Goal: Use online tool/utility: Utilize a website feature to perform a specific function

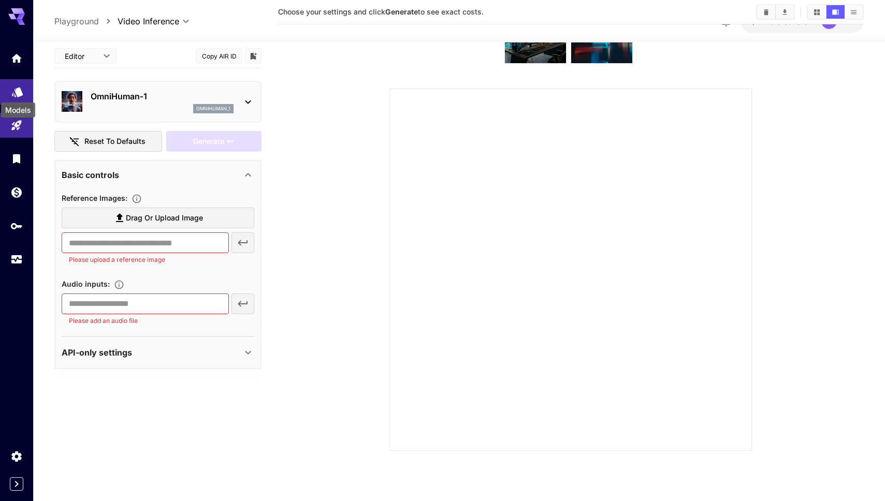
click at [21, 89] on icon "Models" at bounding box center [17, 89] width 11 height 10
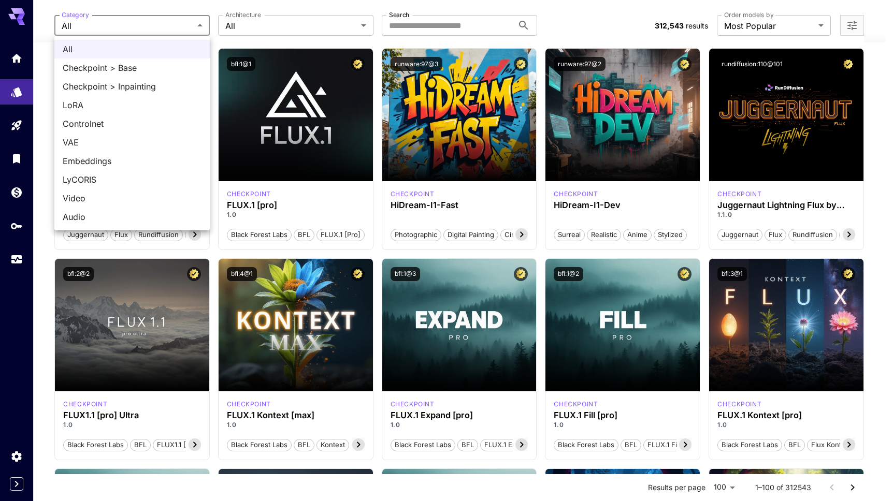
click at [84, 203] on span "Video" at bounding box center [132, 198] width 139 height 12
type input "*****"
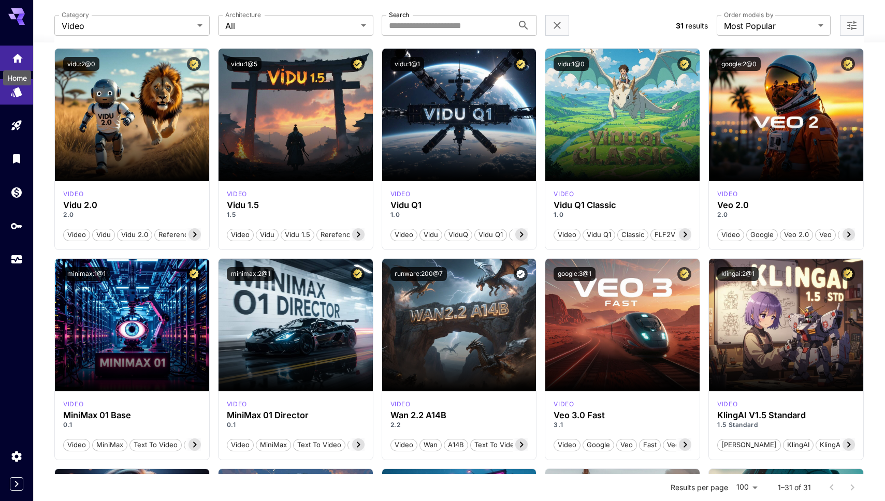
click at [16, 61] on icon "Home" at bounding box center [17, 55] width 12 height 12
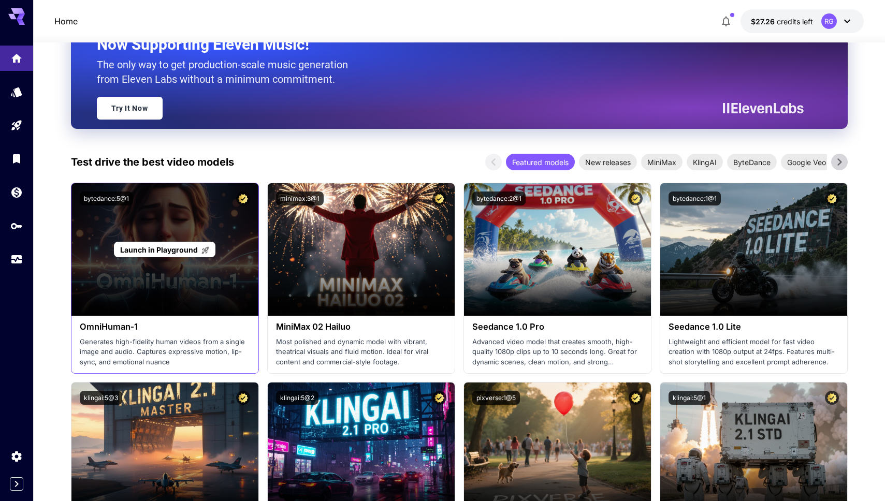
scroll to position [118, 0]
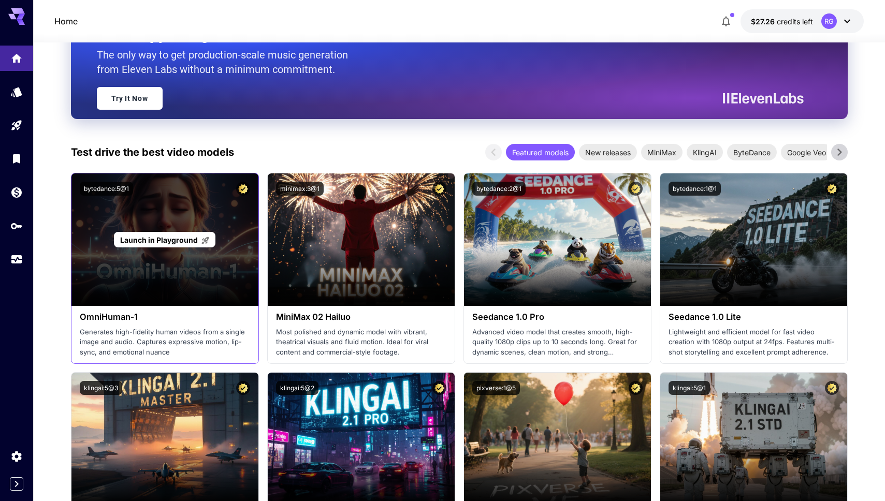
click at [180, 238] on span "Launch in Playground" at bounding box center [159, 240] width 78 height 9
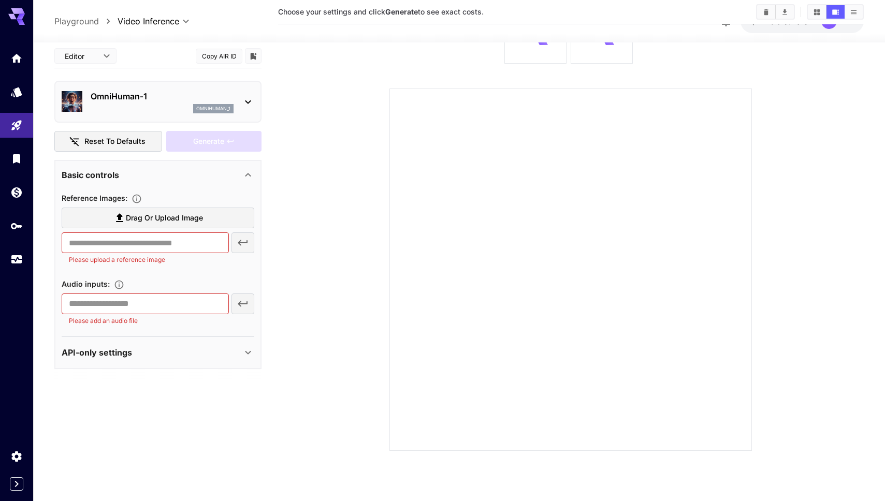
scroll to position [82, 0]
click at [125, 303] on input "text" at bounding box center [145, 304] width 167 height 21
click at [243, 303] on div "​ Please add an audio file" at bounding box center [158, 310] width 193 height 33
click at [243, 299] on div "​ Please add an audio file" at bounding box center [158, 310] width 193 height 33
click at [155, 289] on div "Audio inputs :" at bounding box center [158, 284] width 193 height 12
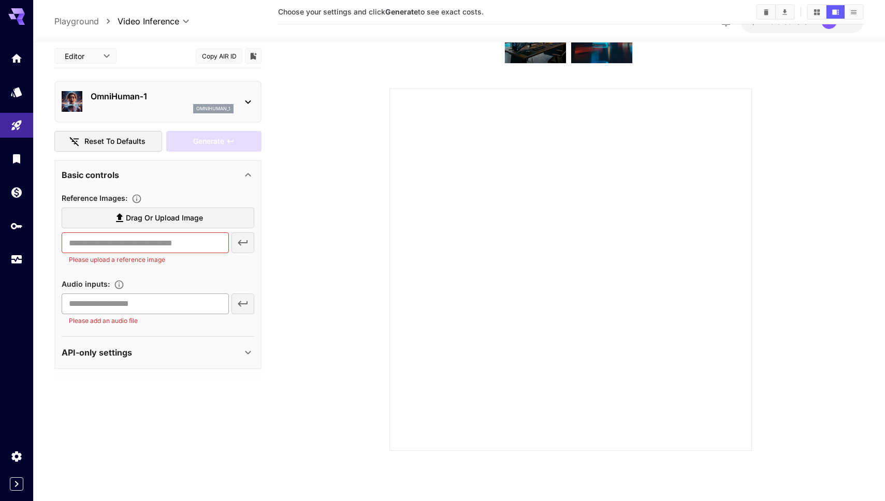
click at [142, 297] on input "text" at bounding box center [145, 304] width 167 height 21
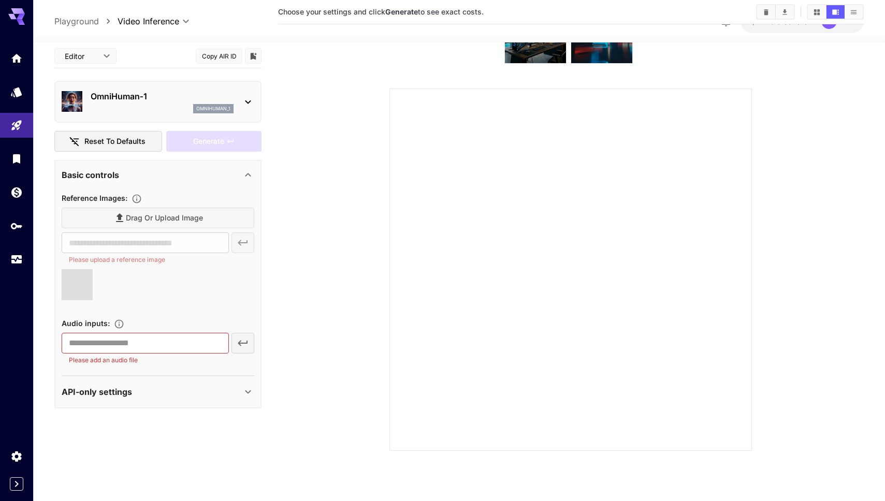
type input "**********"
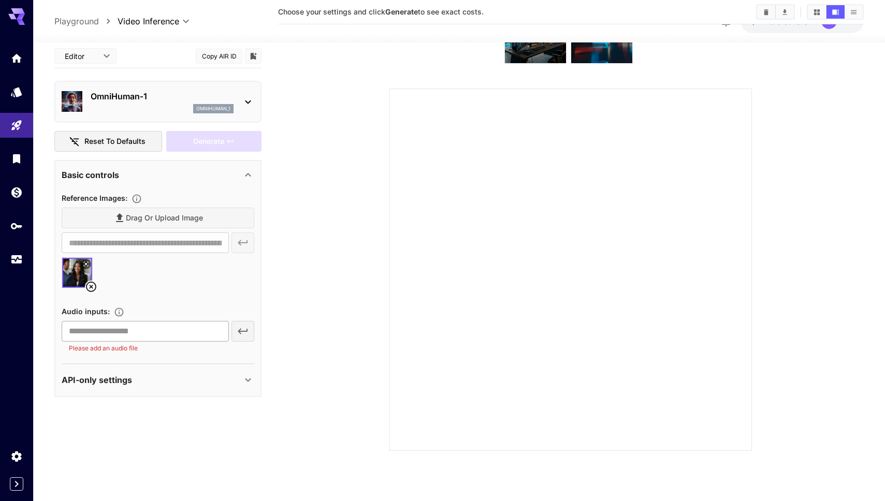
click at [176, 329] on input "text" at bounding box center [145, 331] width 167 height 21
click at [172, 326] on input "text" at bounding box center [145, 331] width 167 height 21
click at [165, 218] on div "Drag or upload image" at bounding box center [158, 218] width 193 height 21
click at [125, 218] on div "Drag or upload image" at bounding box center [158, 218] width 193 height 21
click at [119, 218] on div "Drag or upload image" at bounding box center [158, 218] width 193 height 21
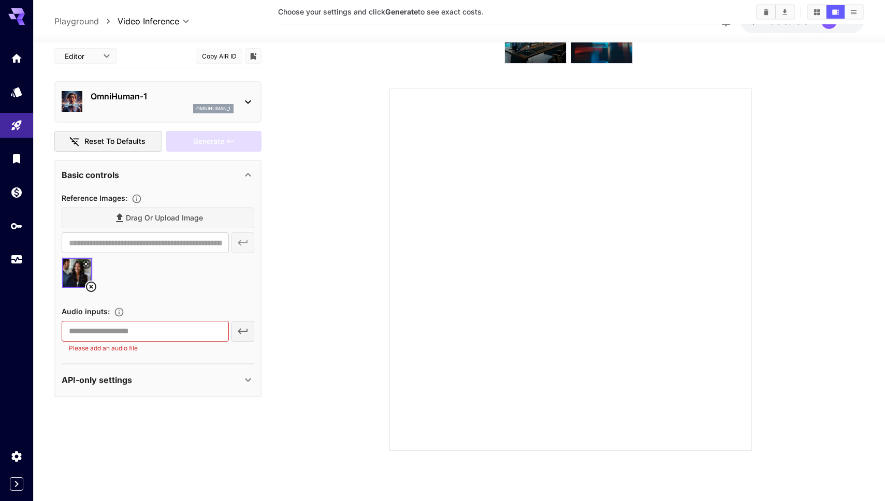
click at [119, 218] on div "Drag or upload image" at bounding box center [158, 218] width 193 height 21
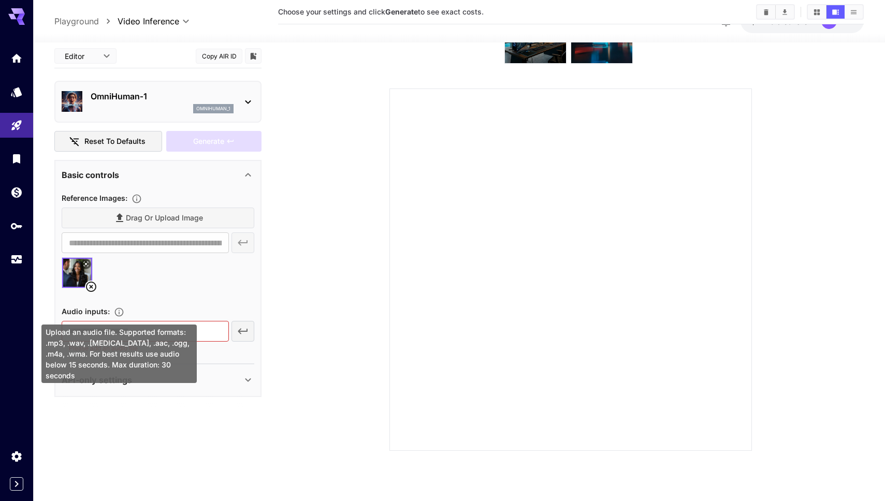
click at [120, 313] on icon "Upload an audio file. Supported formats: .mp3, .wav, .flac, .aac, .ogg, .m4a, .…" at bounding box center [119, 312] width 10 height 10
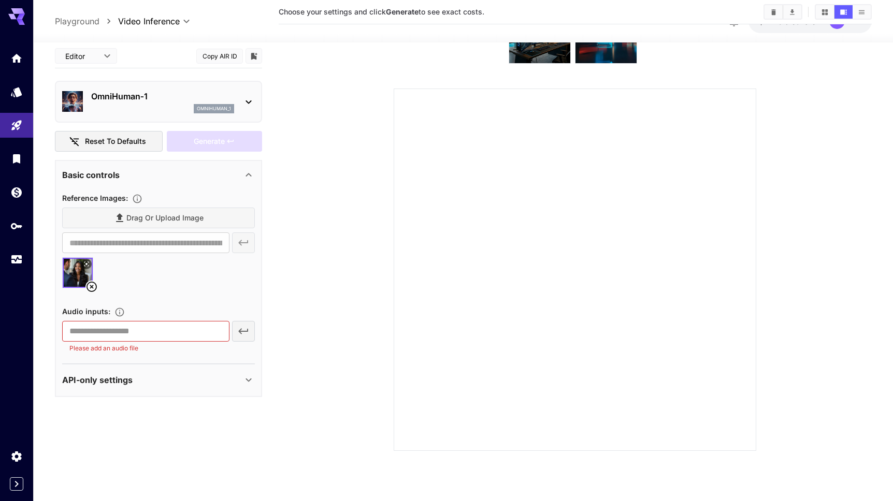
click at [97, 51] on body "**********" at bounding box center [446, 209] width 893 height 583
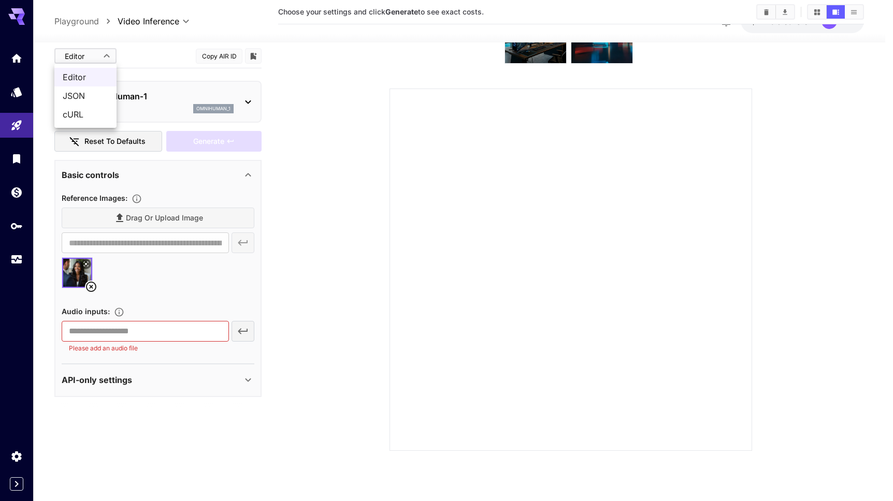
click at [135, 54] on div at bounding box center [446, 250] width 893 height 501
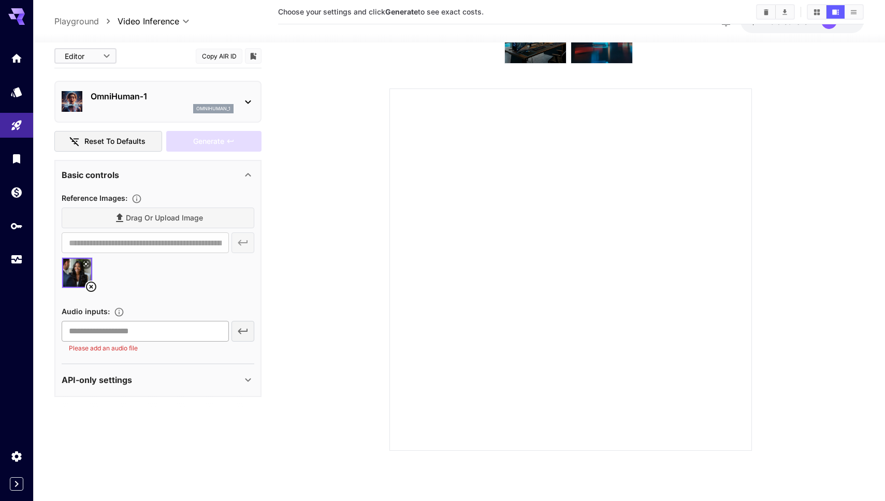
click at [149, 333] on input "text" at bounding box center [145, 331] width 167 height 21
click at [121, 348] on p "Please add an audio file" at bounding box center [145, 348] width 153 height 10
click at [157, 331] on input "text" at bounding box center [145, 331] width 167 height 21
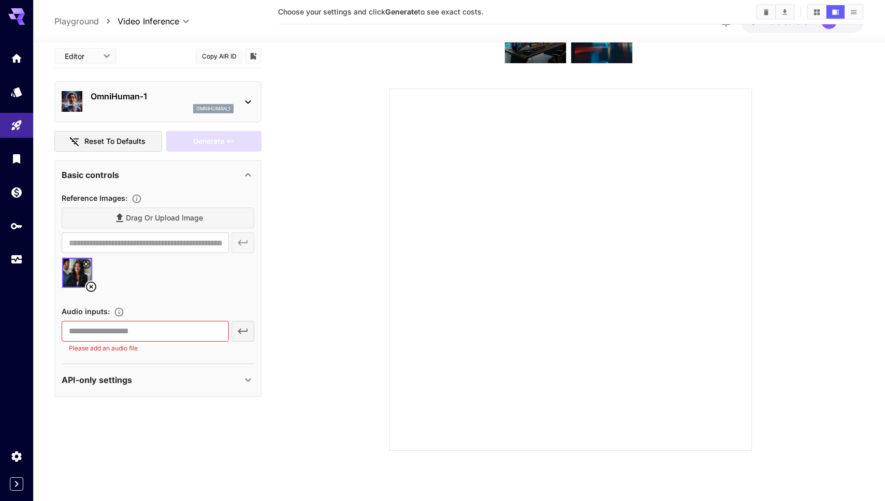
click at [242, 334] on div "​ Please add an audio file" at bounding box center [158, 337] width 193 height 33
click at [240, 334] on div "​ Please add an audio file" at bounding box center [158, 337] width 193 height 33
click at [140, 334] on input "text" at bounding box center [145, 331] width 167 height 21
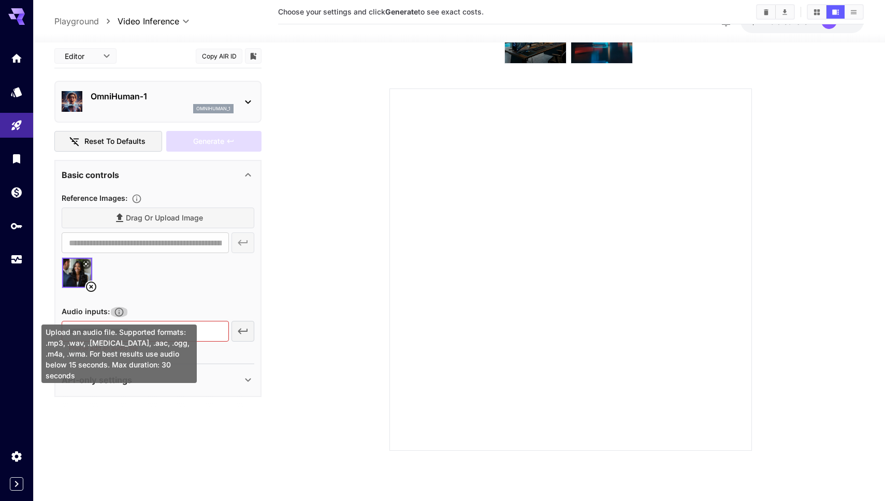
click at [120, 309] on icon "Upload an audio file. Supported formats: .mp3, .wav, .flac, .aac, .ogg, .m4a, .…" at bounding box center [119, 312] width 10 height 10
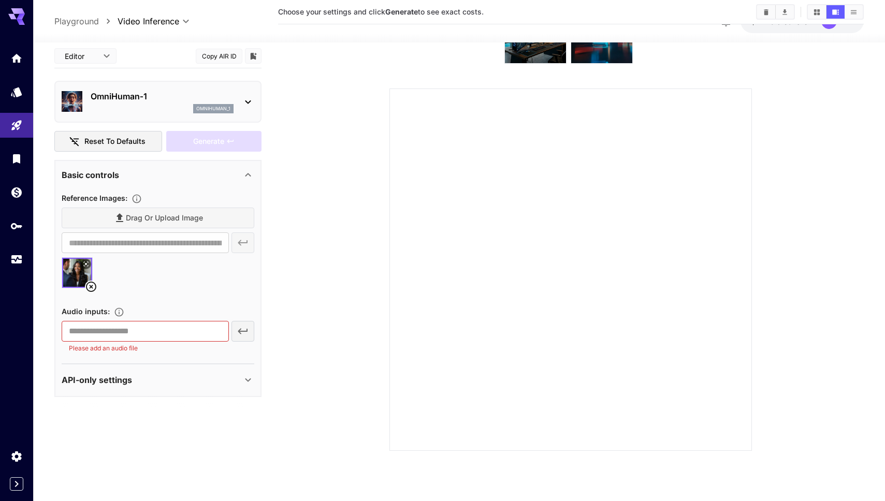
click at [90, 287] on icon at bounding box center [91, 287] width 10 height 10
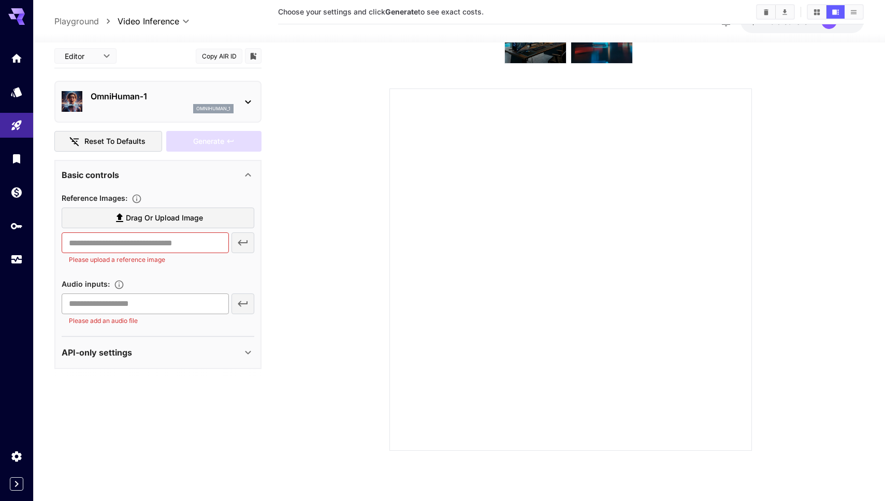
click at [151, 313] on input "text" at bounding box center [145, 304] width 167 height 21
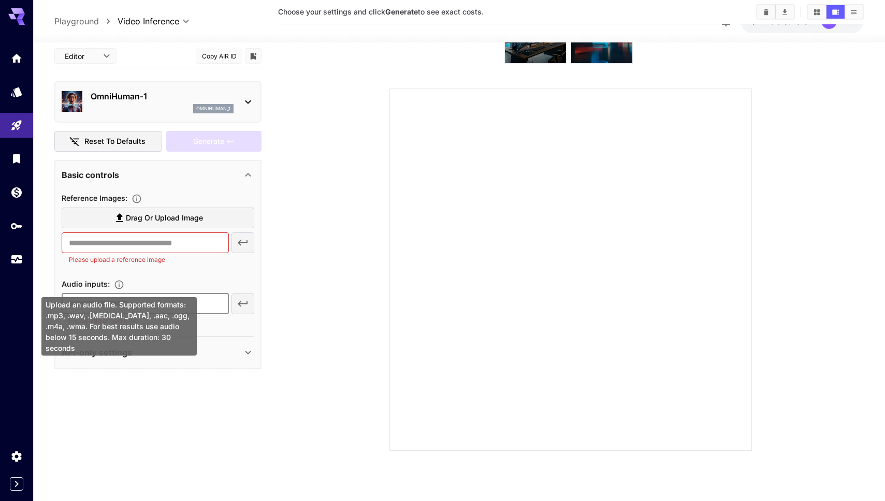
click at [182, 308] on div "Upload an audio file. Supported formats: .mp3, .wav, .flac, .aac, .ogg, .m4a, .…" at bounding box center [118, 326] width 155 height 59
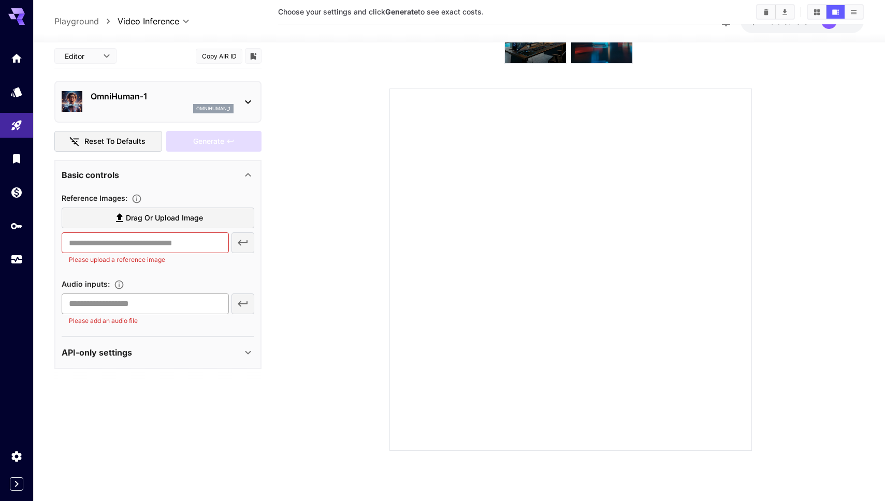
click at [199, 308] on input "text" at bounding box center [145, 304] width 167 height 21
click at [144, 222] on span "Drag or upload image" at bounding box center [164, 218] width 77 height 13
click at [0, 0] on input "Drag or upload image" at bounding box center [0, 0] width 0 height 0
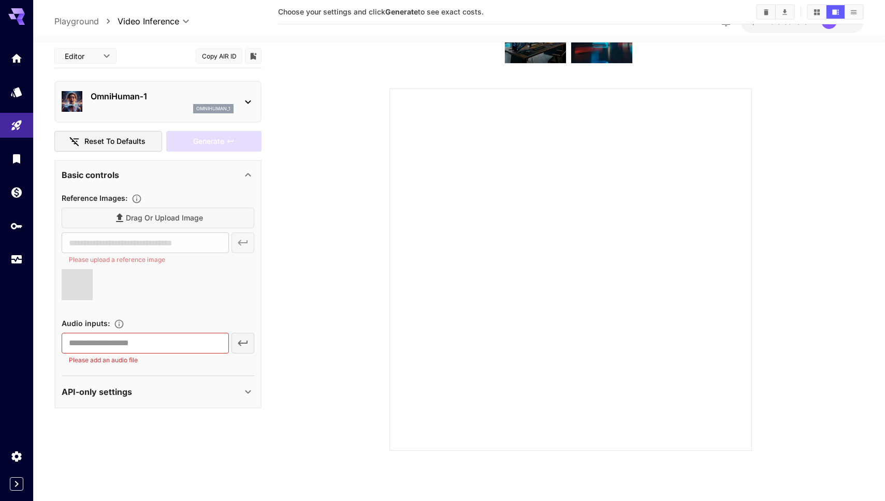
type input "**********"
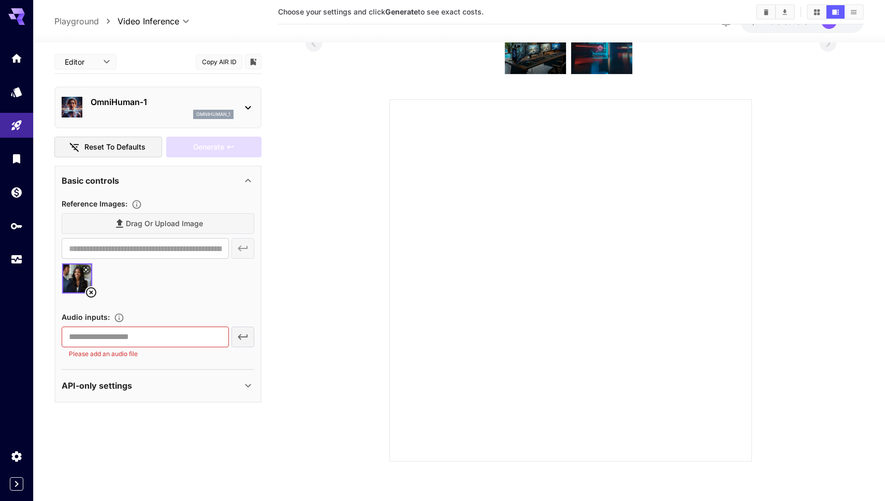
scroll to position [70, 0]
click at [100, 388] on p "API-only settings" at bounding box center [97, 386] width 70 height 12
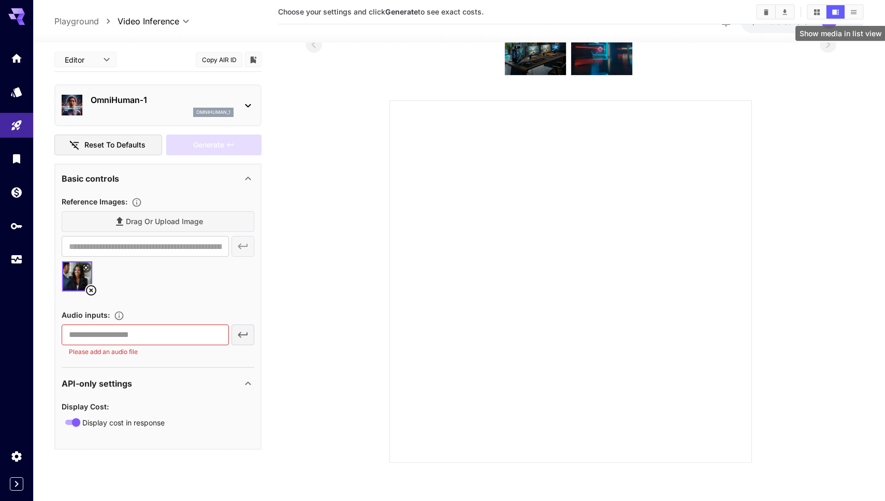
click at [857, 12] on icon "Show media in list view" at bounding box center [854, 12] width 8 height 8
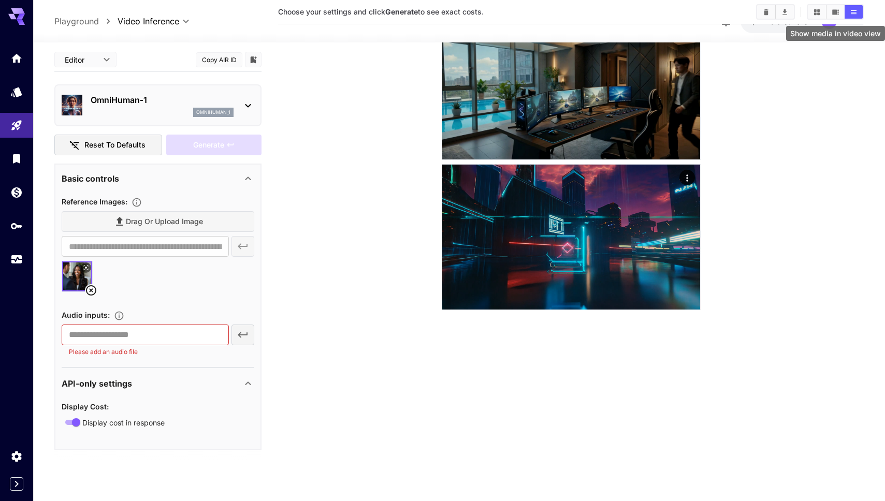
click at [834, 15] on icon "Show media in video view" at bounding box center [836, 12] width 8 height 8
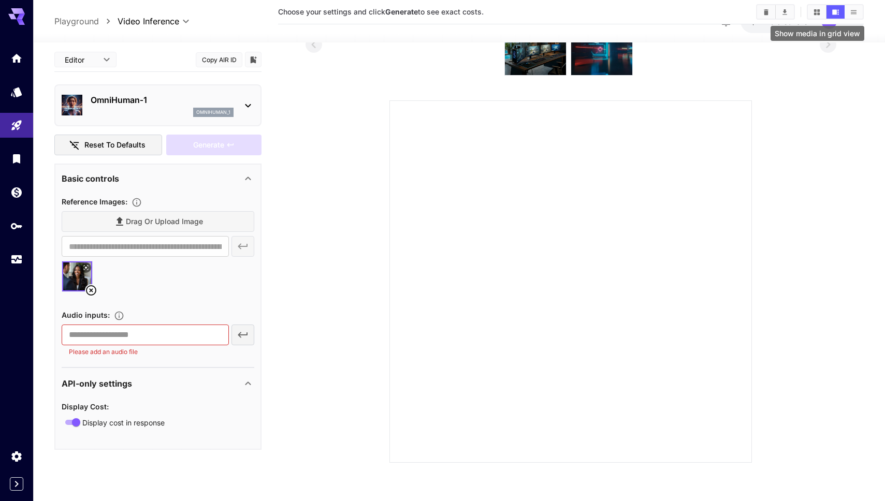
click at [818, 14] on icon "Show media in grid view" at bounding box center [817, 12] width 6 height 6
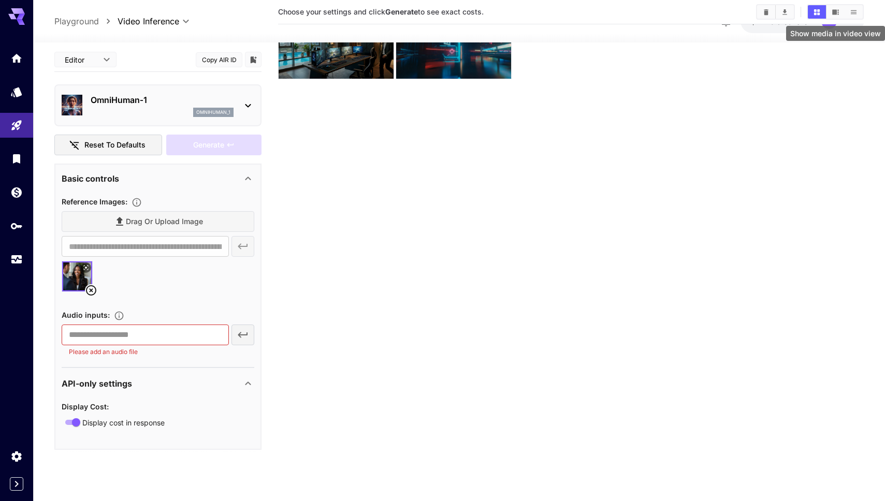
click at [836, 12] on icon "Show media in video view" at bounding box center [836, 12] width 8 height 8
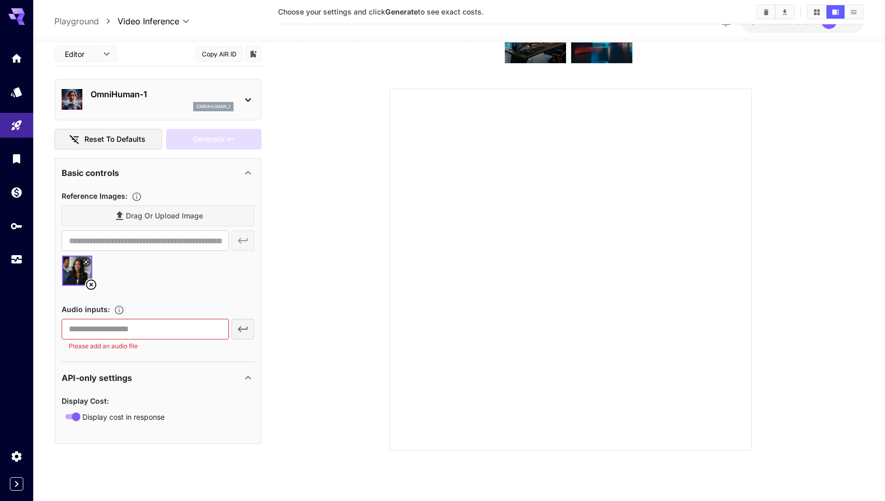
scroll to position [0, 0]
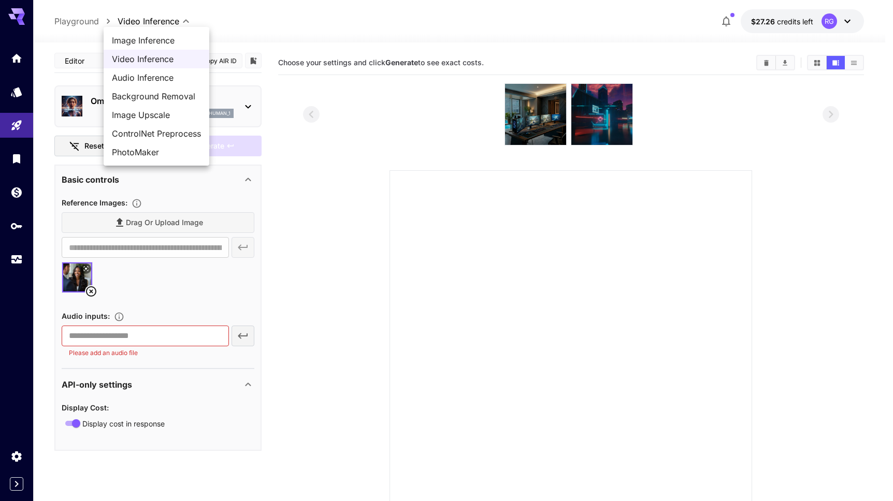
click at [186, 20] on body "**********" at bounding box center [446, 291] width 893 height 583
click at [296, 226] on div at bounding box center [446, 250] width 893 height 501
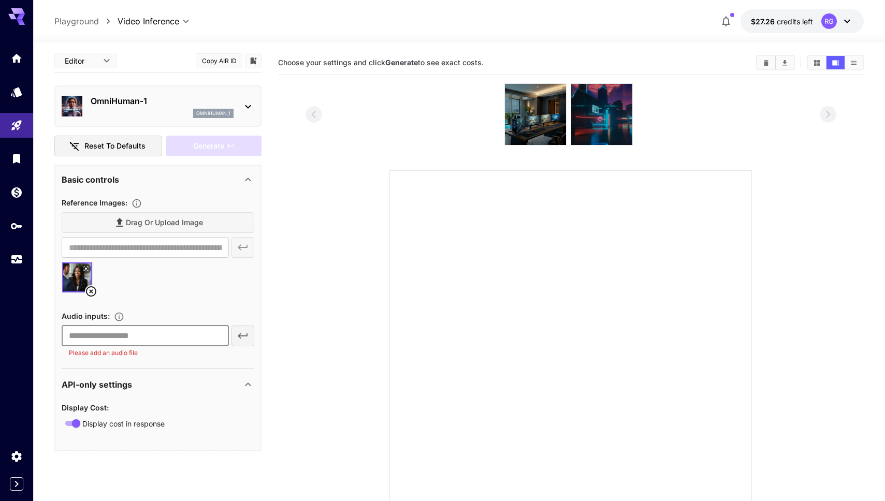
click at [112, 334] on input "text" at bounding box center [145, 336] width 167 height 21
click at [143, 333] on input "text" at bounding box center [145, 336] width 167 height 21
paste input "**********"
drag, startPoint x: 194, startPoint y: 336, endPoint x: 38, endPoint y: 315, distance: 157.3
click at [38, 315] on section "**********" at bounding box center [459, 312] width 852 height 541
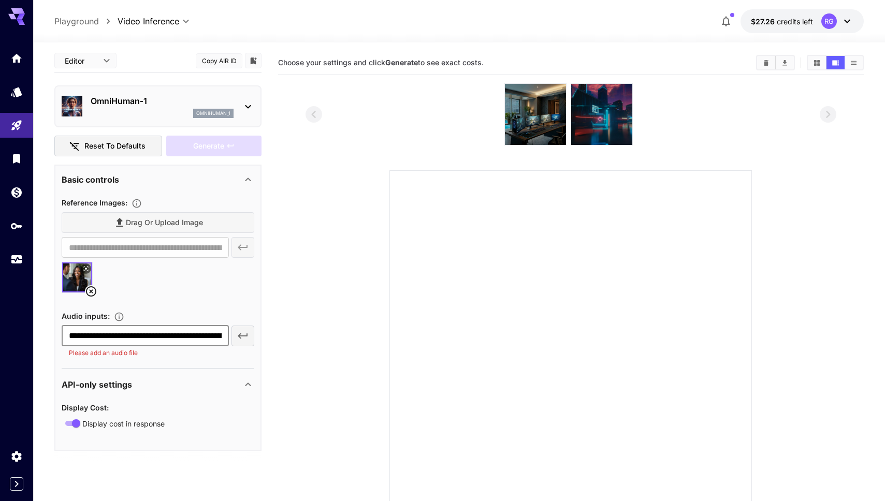
click at [175, 329] on input "**********" at bounding box center [145, 336] width 167 height 21
drag, startPoint x: 171, startPoint y: 336, endPoint x: 247, endPoint y: 339, distance: 76.2
click at [247, 339] on div "**********" at bounding box center [158, 342] width 193 height 33
type input "**********"
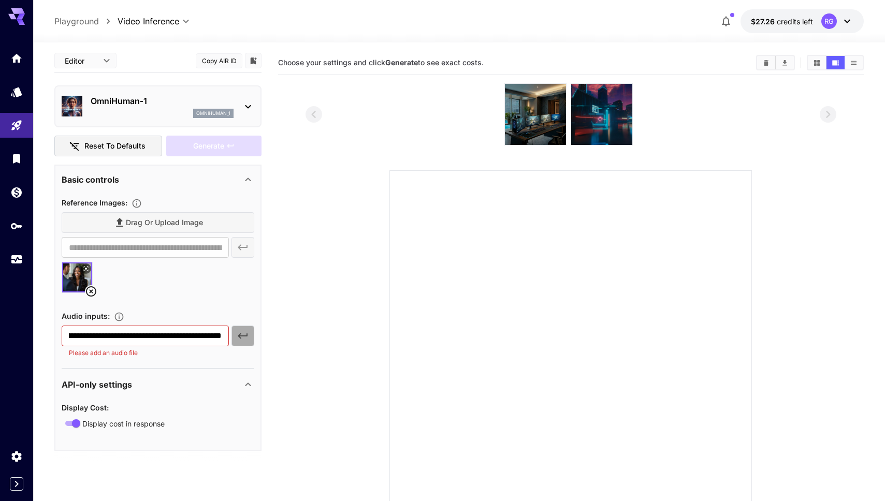
click at [250, 336] on button "button" at bounding box center [243, 336] width 23 height 21
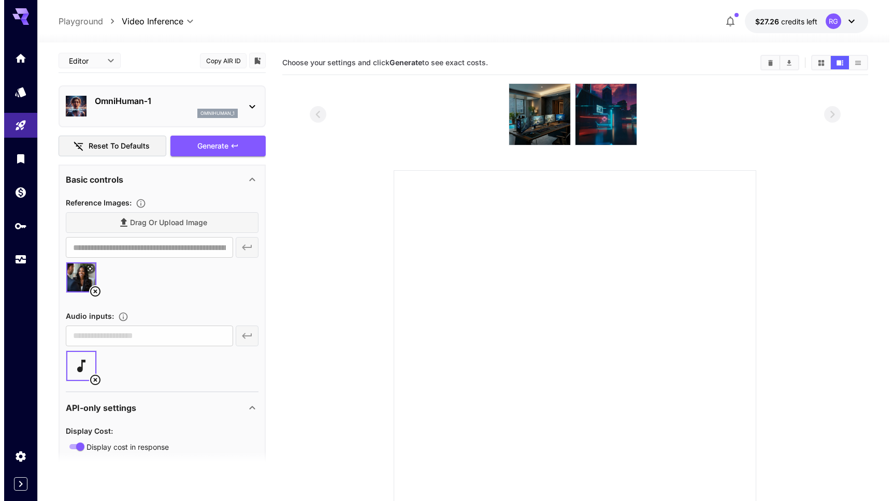
scroll to position [25, 0]
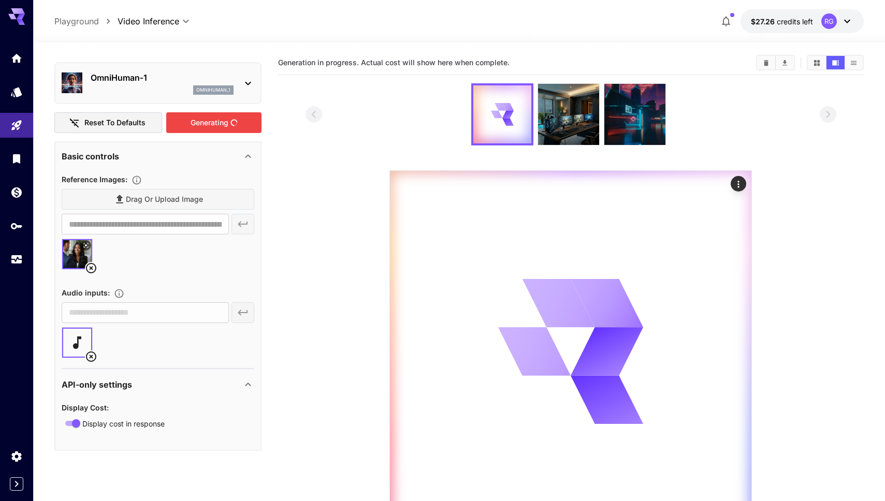
click at [207, 122] on div "Generating" at bounding box center [213, 122] width 95 height 21
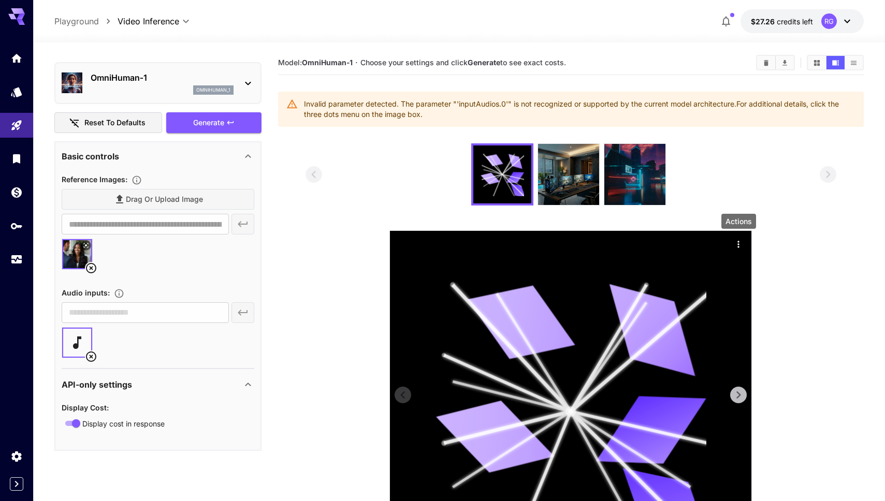
click at [742, 241] on icon "Actions" at bounding box center [738, 244] width 10 height 10
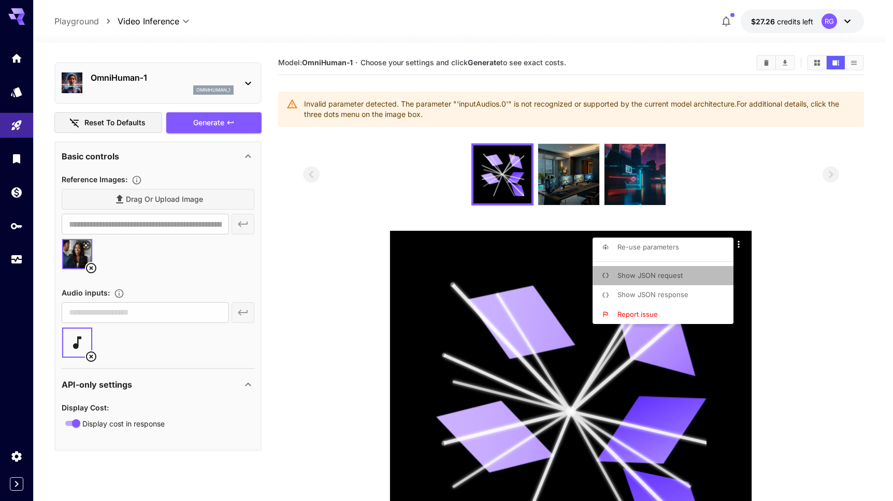
click at [657, 276] on span "Show JSON request" at bounding box center [649, 275] width 65 height 8
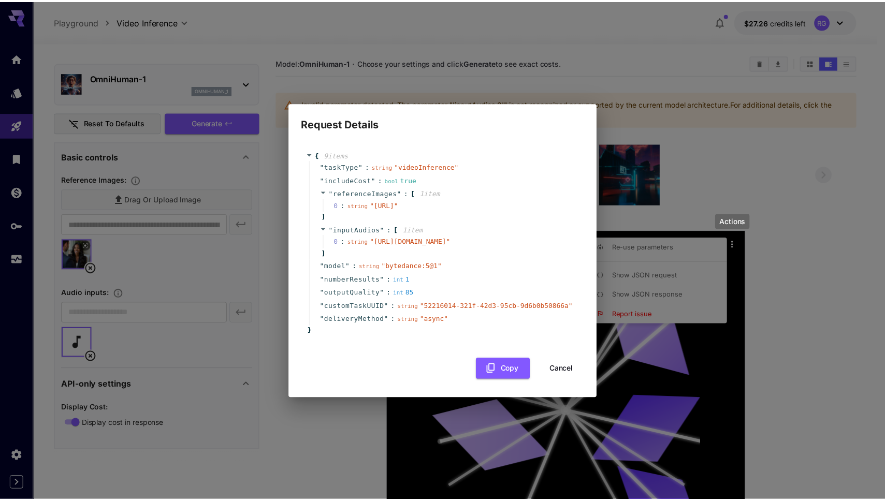
scroll to position [0, 0]
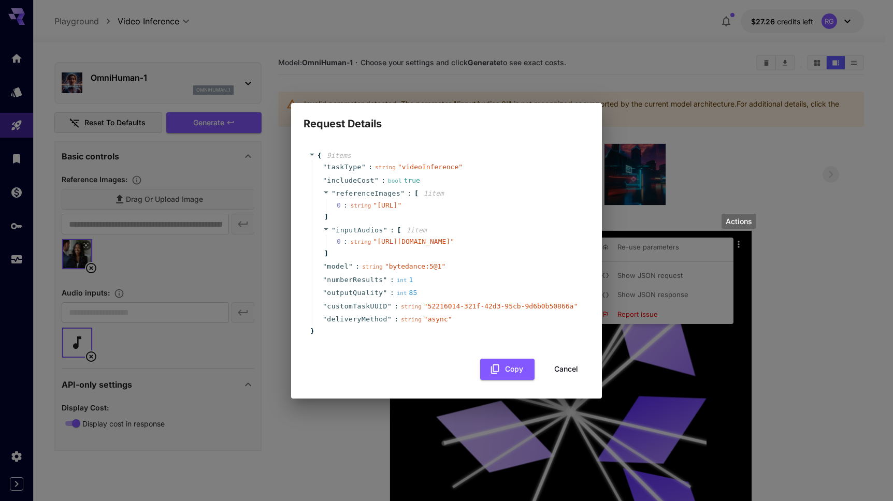
click at [562, 380] on button "Cancel" at bounding box center [566, 369] width 47 height 21
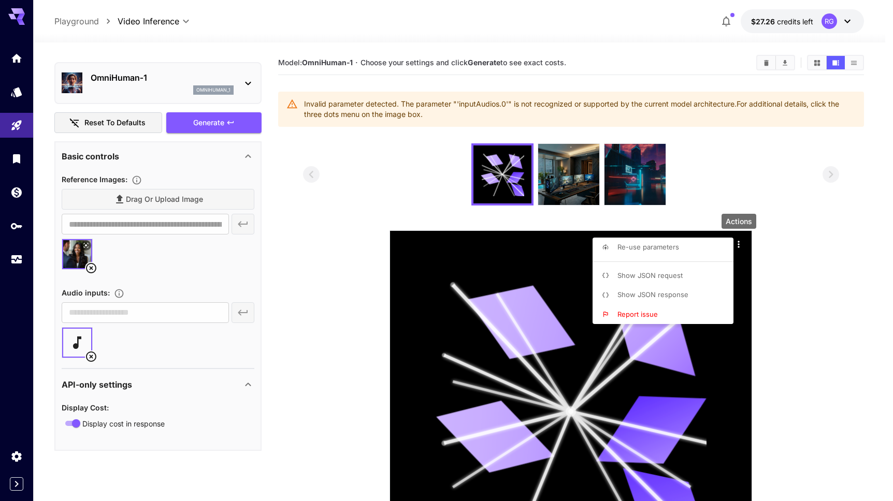
click at [100, 312] on div at bounding box center [446, 250] width 893 height 501
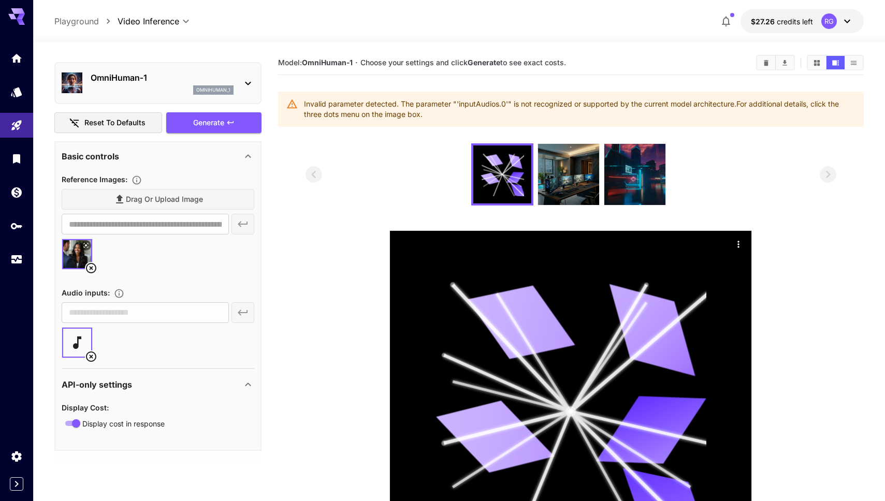
click at [92, 354] on icon at bounding box center [91, 357] width 12 height 12
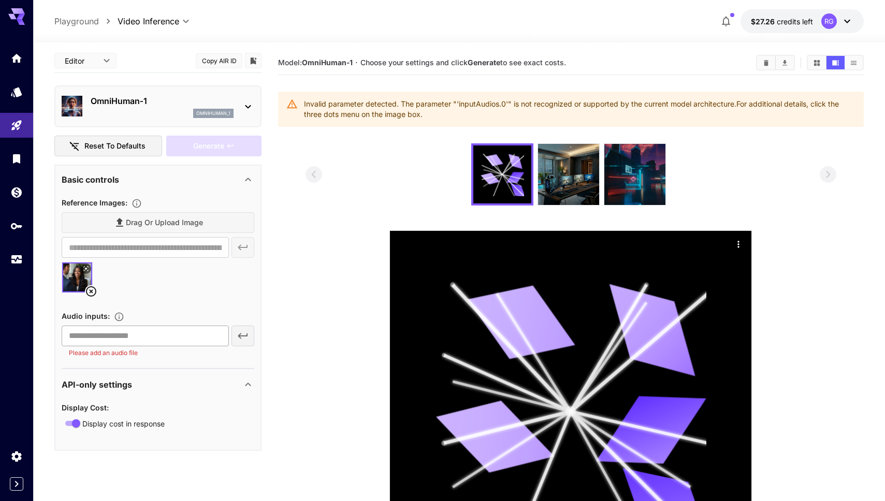
click at [87, 332] on input "text" at bounding box center [145, 336] width 167 height 21
paste input "**********"
drag, startPoint x: 218, startPoint y: 330, endPoint x: 249, endPoint y: 336, distance: 31.1
click at [249, 336] on div "**********" at bounding box center [158, 342] width 193 height 33
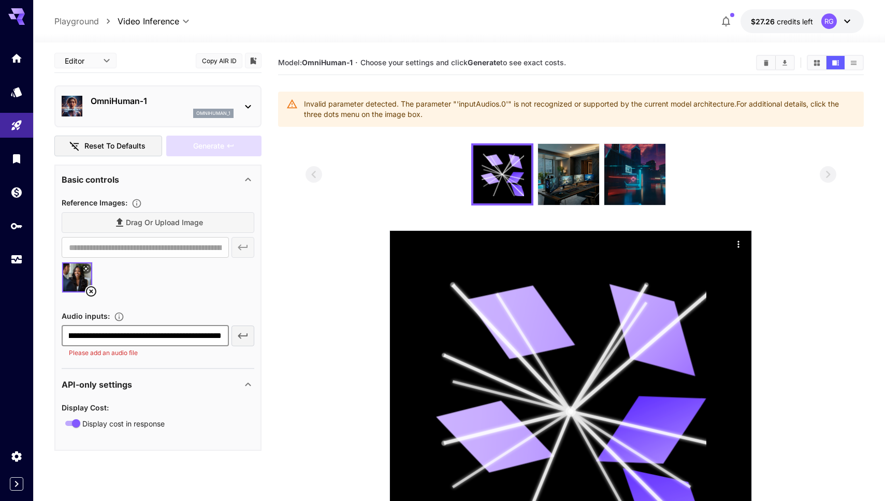
type input "**********"
click at [245, 336] on icon "button" at bounding box center [243, 336] width 10 height 6
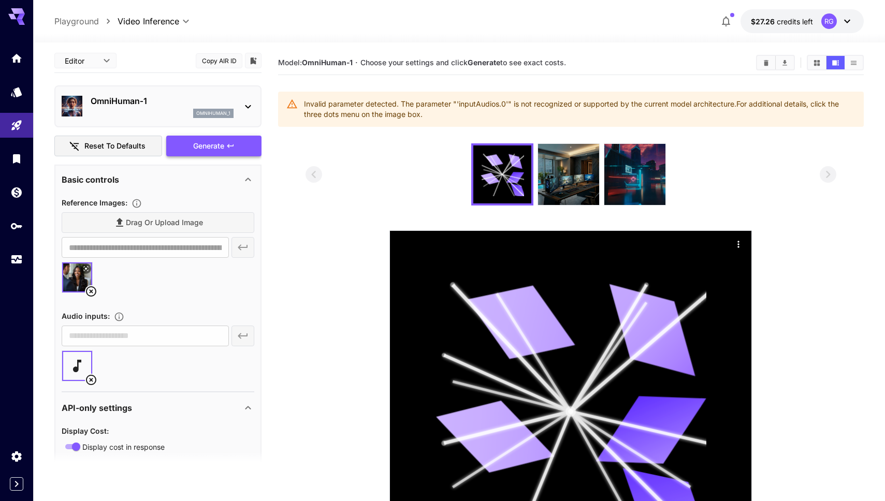
click at [224, 146] on div "Generate" at bounding box center [213, 146] width 95 height 21
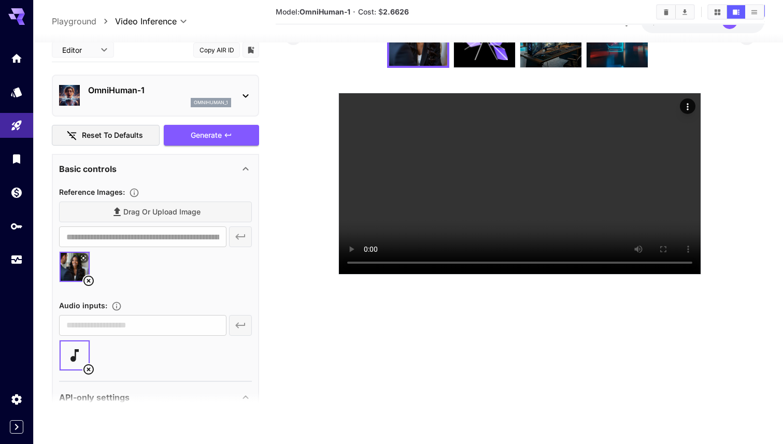
scroll to position [2, 0]
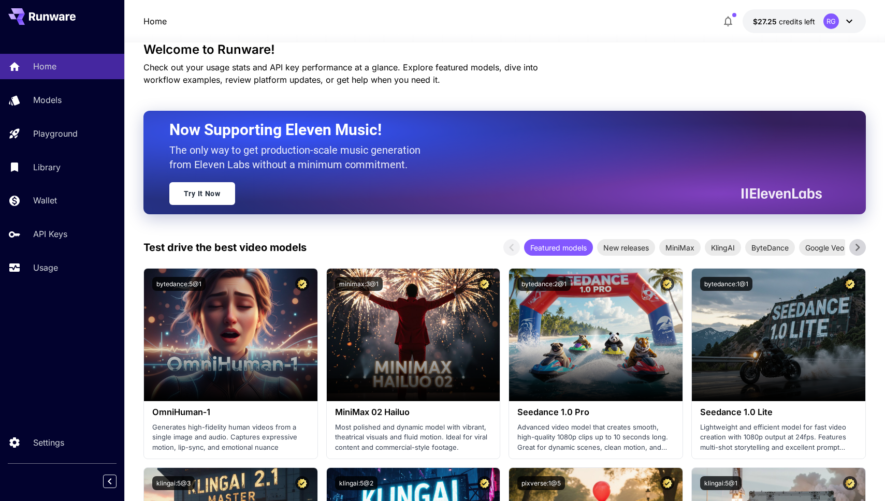
scroll to position [67, 0]
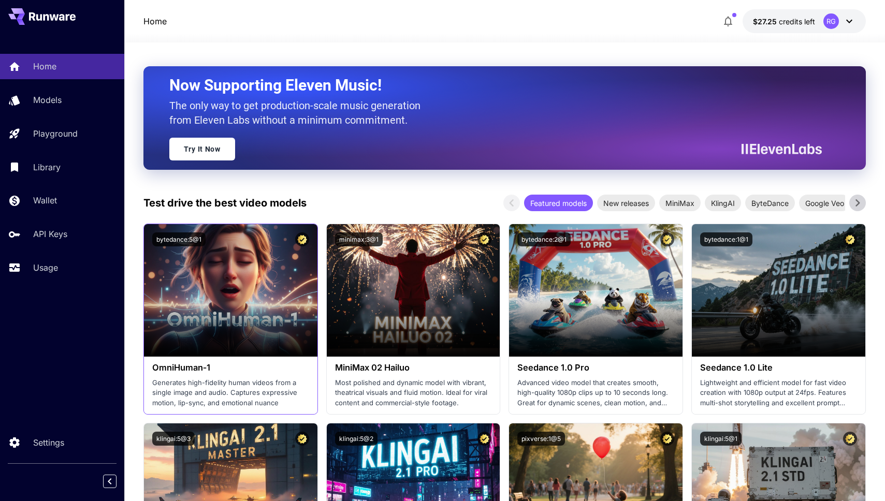
click at [203, 369] on h3 "OmniHuman‑1" at bounding box center [230, 368] width 157 height 10
copy h3 "OmniHuman‑1"
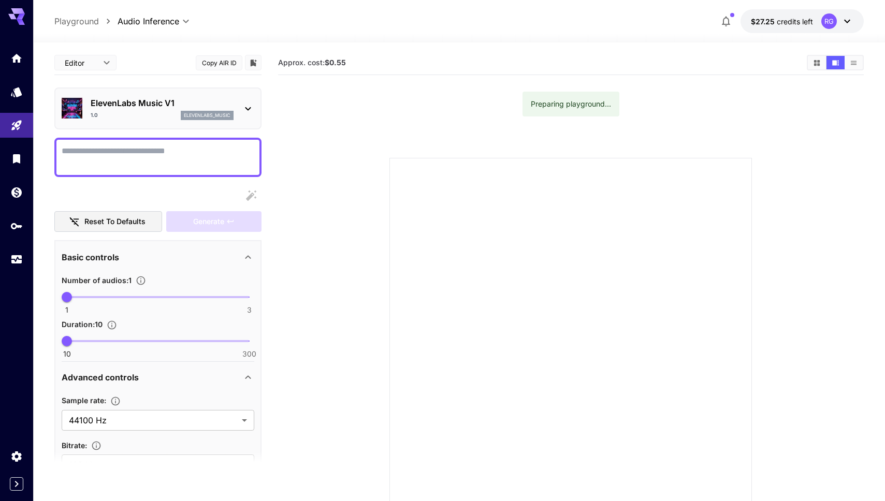
click at [251, 104] on icon at bounding box center [248, 109] width 12 height 12
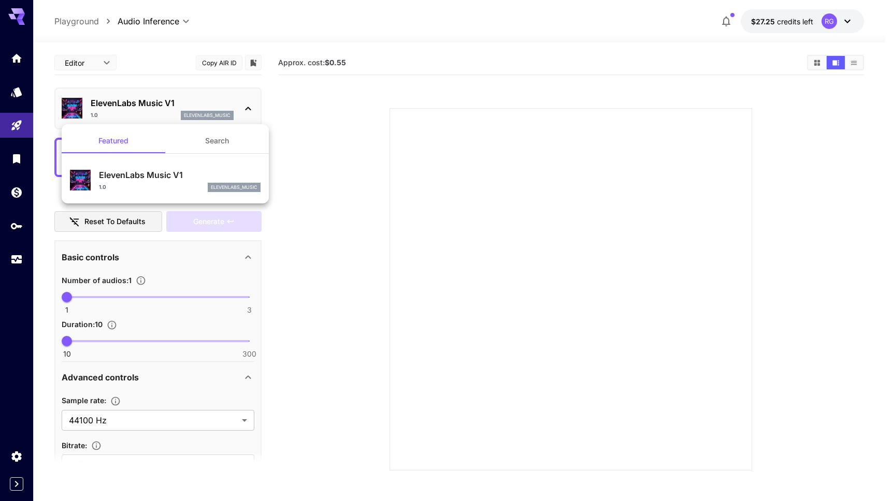
click at [220, 139] on button "Search" at bounding box center [217, 140] width 104 height 25
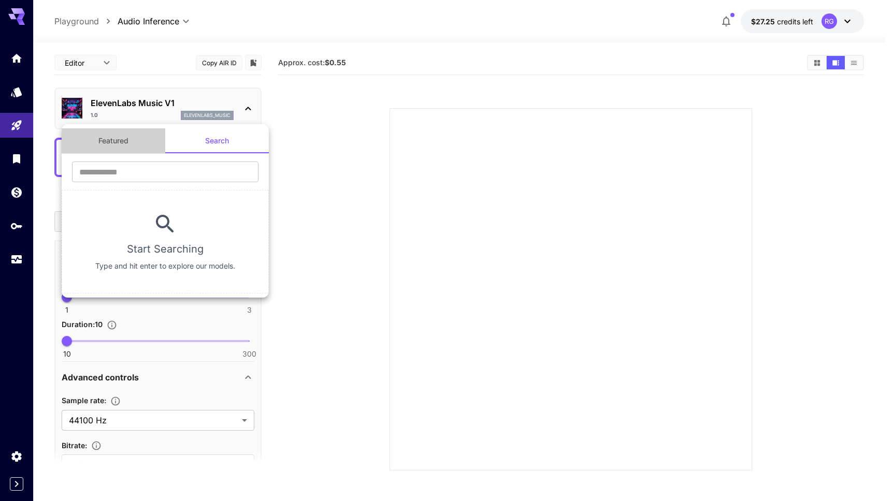
click at [107, 144] on button "Featured" at bounding box center [114, 140] width 104 height 25
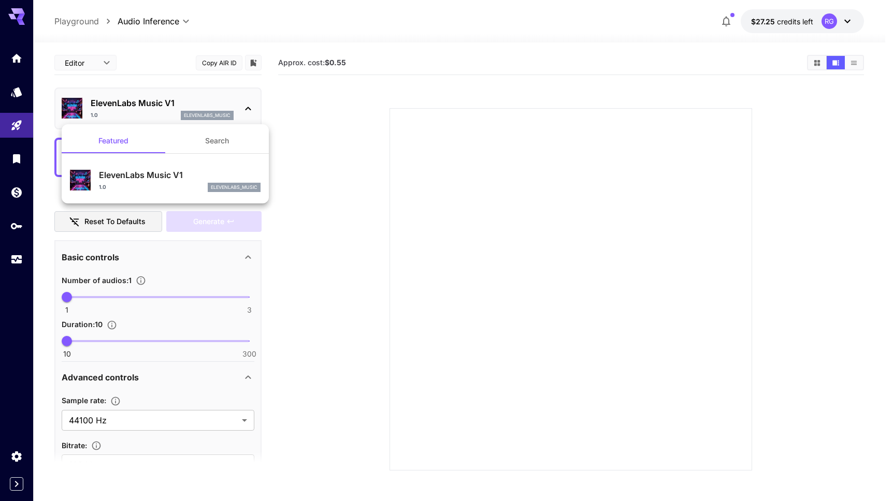
click at [283, 113] on div at bounding box center [446, 250] width 893 height 501
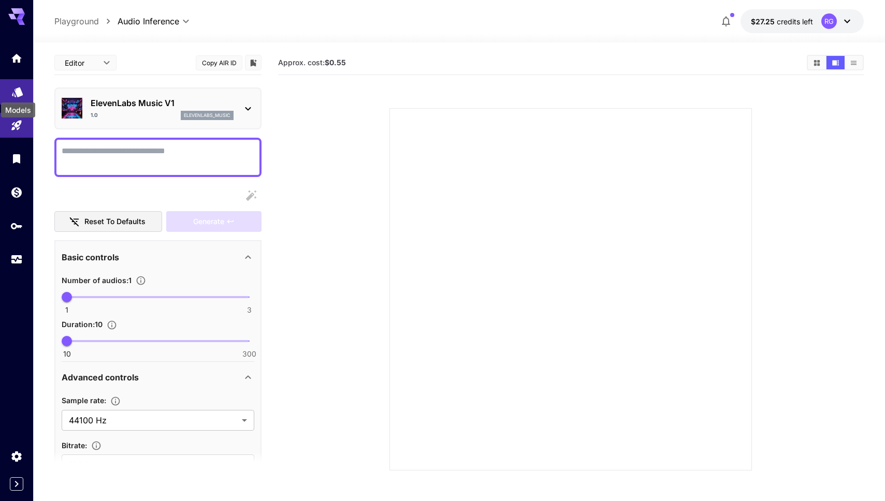
click at [17, 89] on icon "Models" at bounding box center [17, 89] width 11 height 10
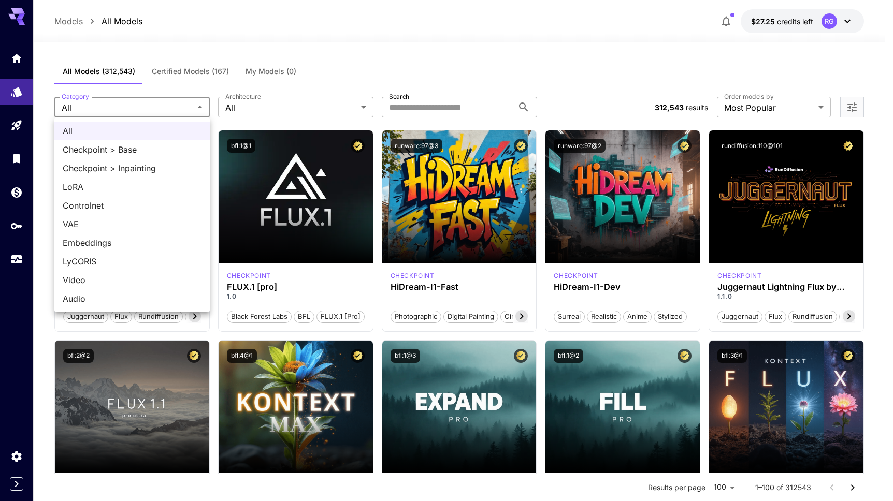
click at [111, 281] on span "Video" at bounding box center [132, 280] width 139 height 12
type input "*****"
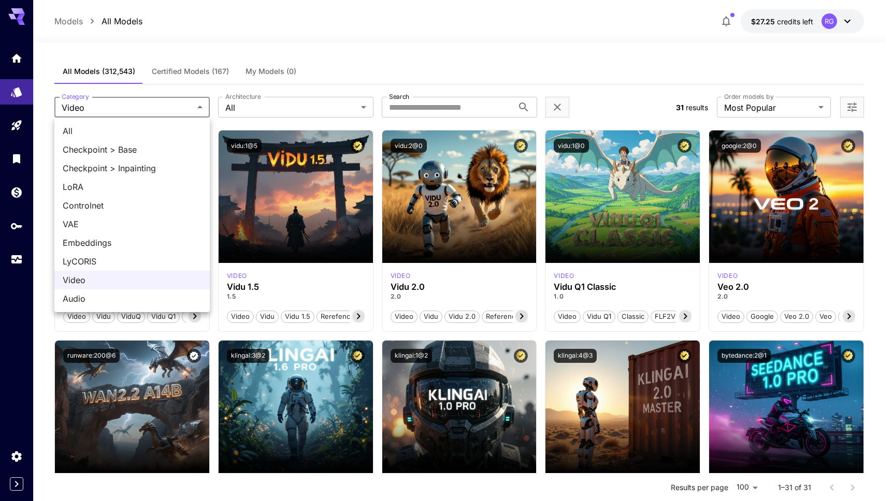
click at [335, 76] on div at bounding box center [446, 250] width 893 height 501
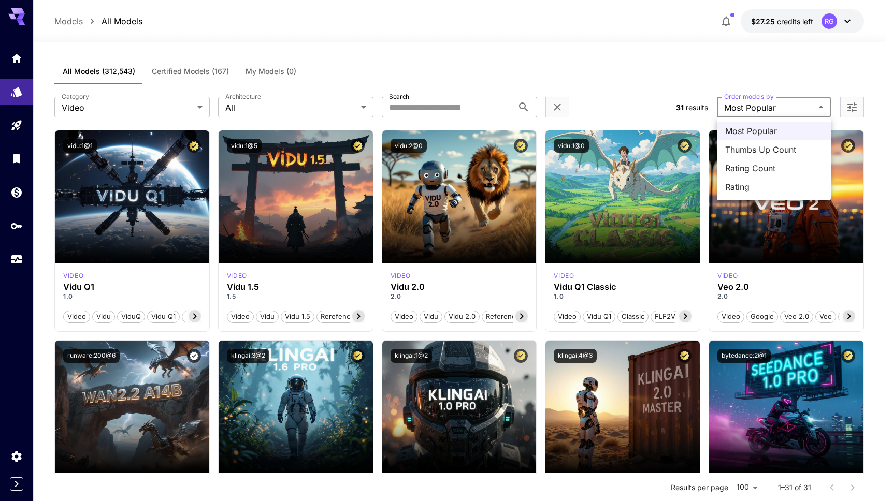
click at [633, 76] on div at bounding box center [446, 250] width 893 height 501
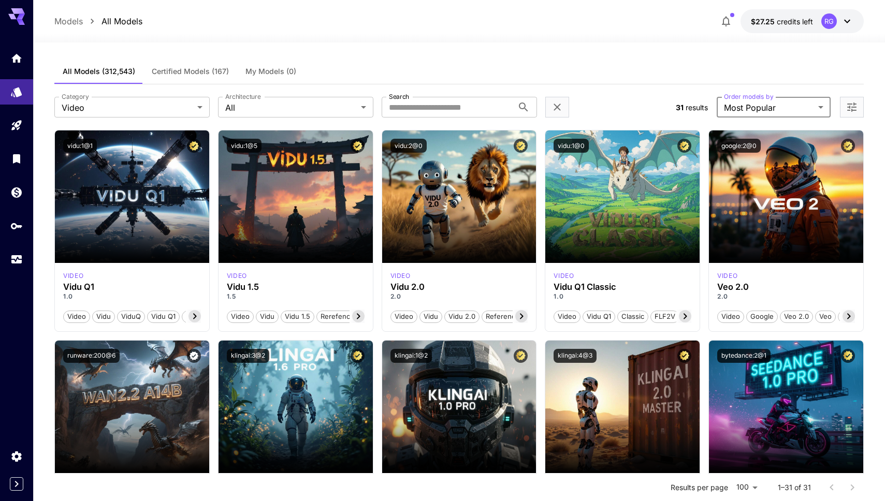
click at [210, 75] on span "Certified Models (167)" at bounding box center [190, 71] width 77 height 9
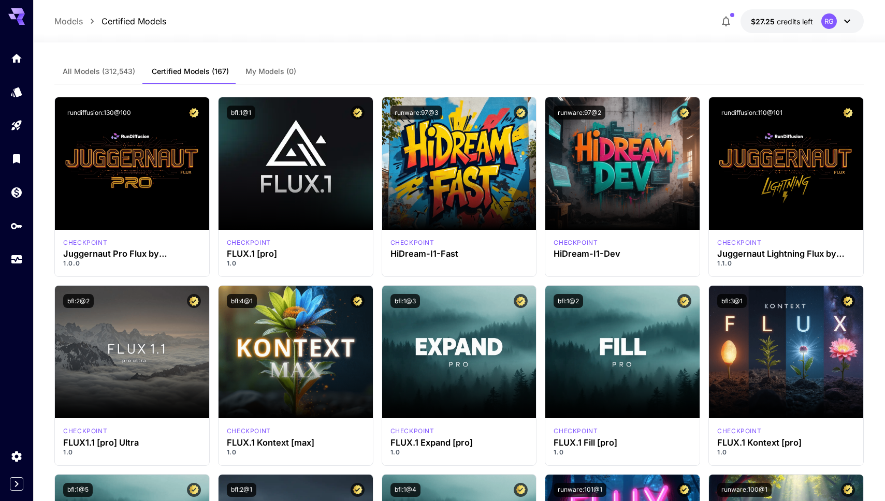
click at [124, 78] on button "All Models (312,543)" at bounding box center [98, 71] width 89 height 25
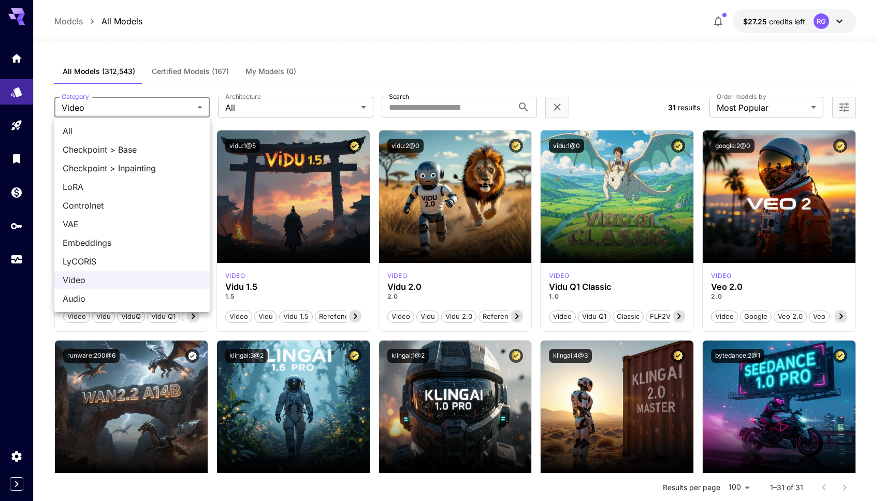
click at [86, 136] on span "All" at bounding box center [132, 131] width 139 height 12
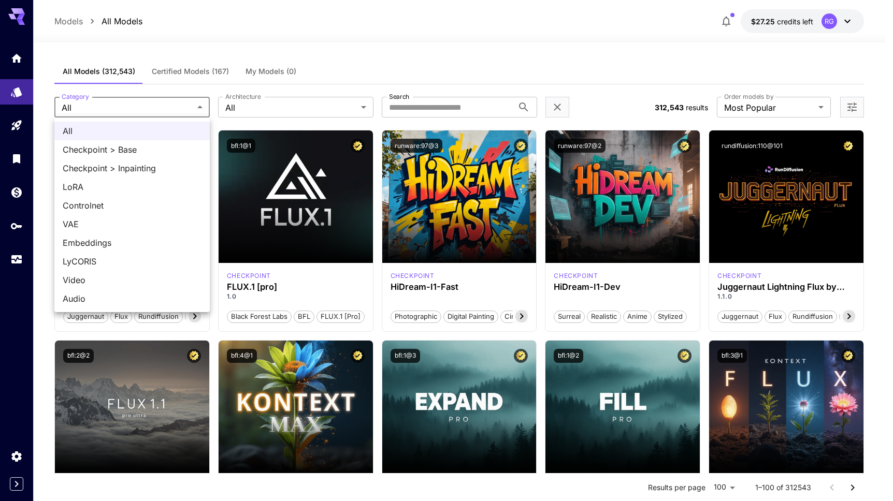
click at [84, 278] on span "Video" at bounding box center [132, 280] width 139 height 12
type input "*****"
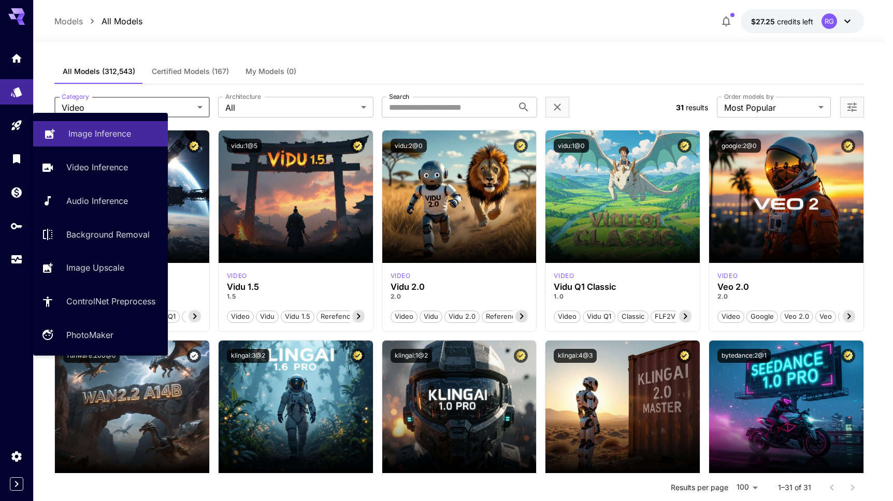
click at [101, 134] on p "Image Inference" at bounding box center [99, 133] width 63 height 12
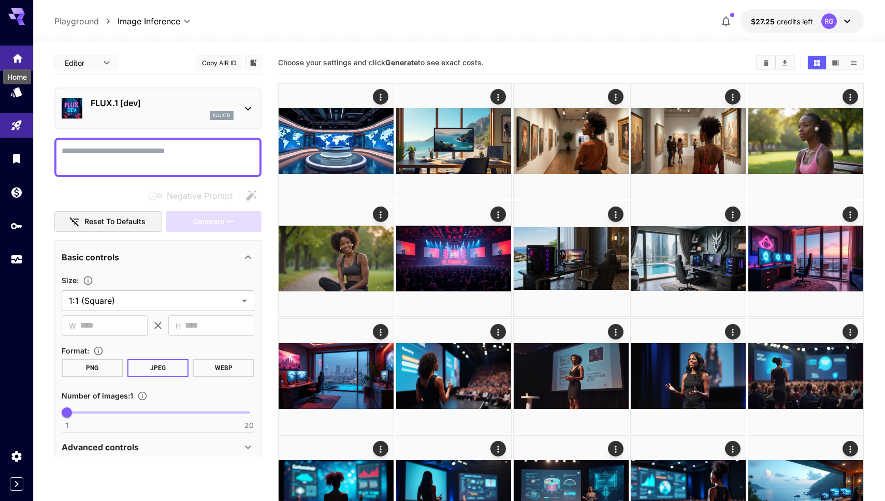
click at [21, 55] on icon "Home" at bounding box center [17, 55] width 12 height 12
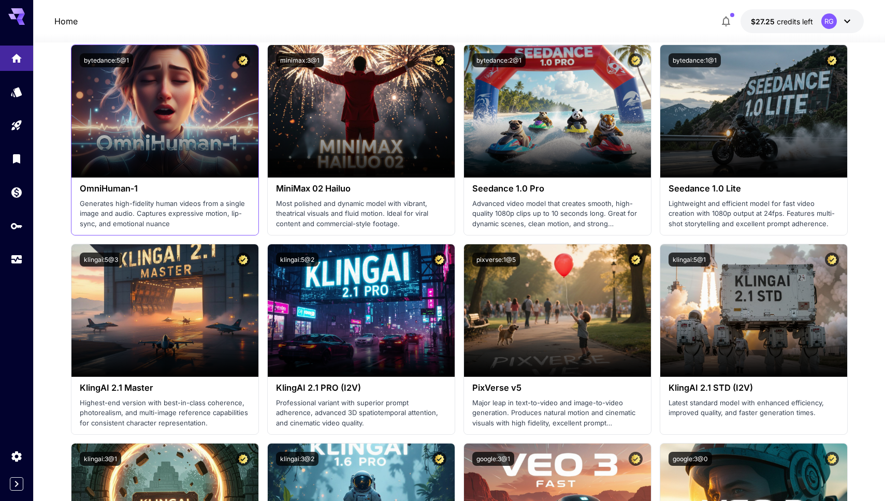
scroll to position [249, 0]
